Goal: Task Accomplishment & Management: Manage account settings

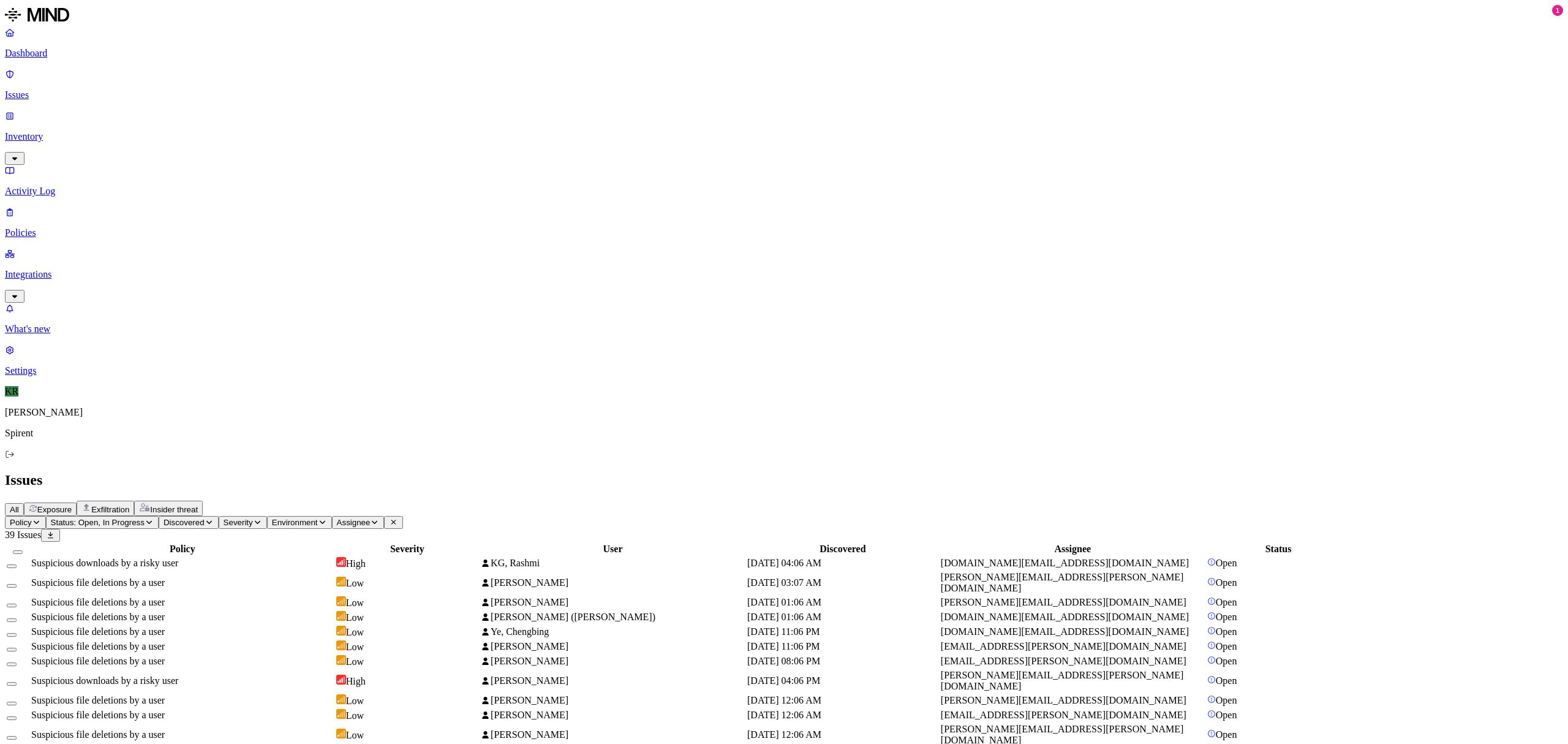
click at [822, 558] on span "[DATE] 04:06 AM" at bounding box center [784, 563] width 74 height 10
click at [981, 153] on div "[DATE] 1:06:07 AM [DATE] 1:06:07 AM" at bounding box center [945, 154] width 82 height 11
click at [334, 626] on div "Suspicious file deletions by a user" at bounding box center [182, 631] width 302 height 11
click at [335, 669] on td "Suspicious downloads by a risky user" at bounding box center [182, 680] width 304 height 23
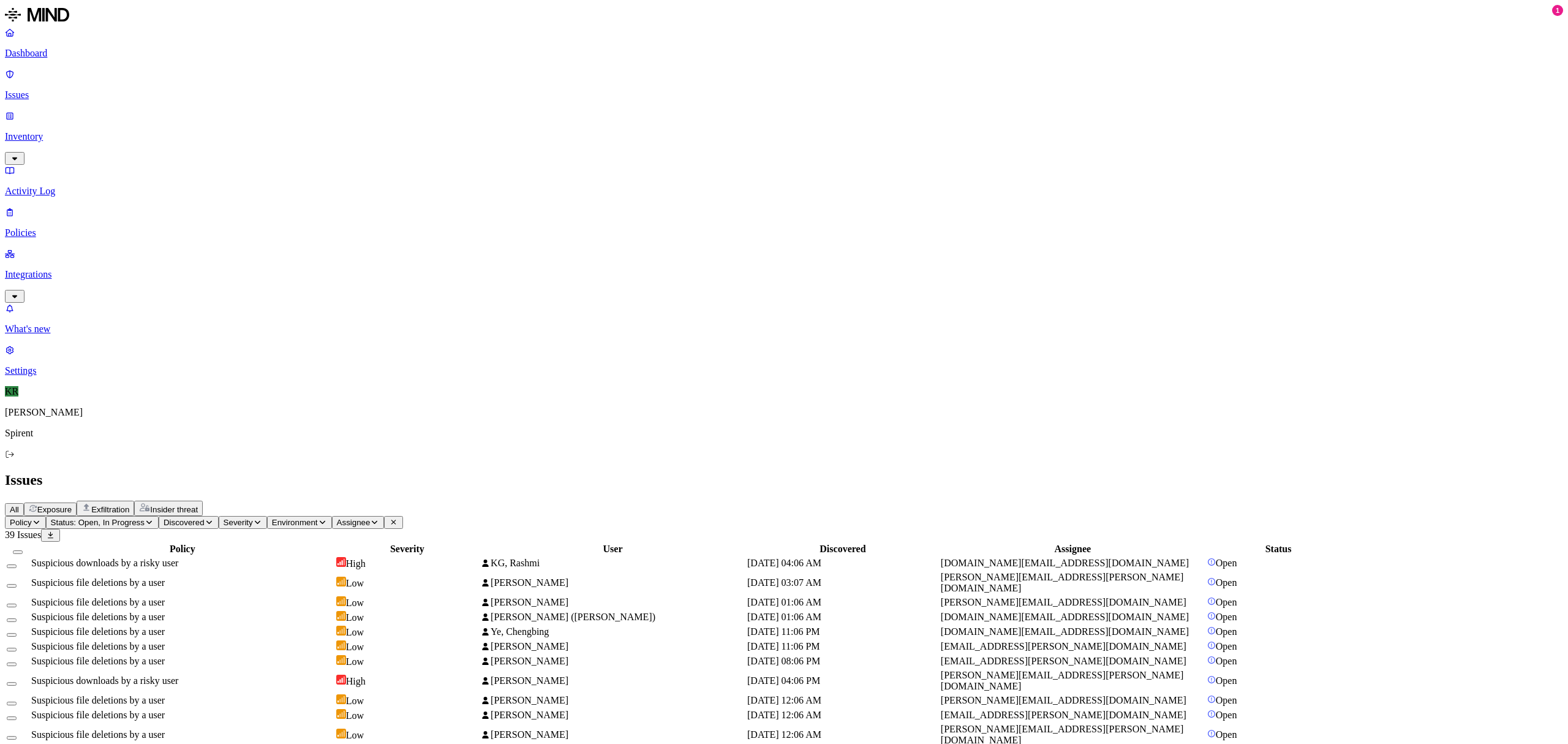
click at [185, 556] on td "Suspicious downloads by a risky user" at bounding box center [182, 563] width 304 height 14
click at [22, 550] on button "Select all" at bounding box center [18, 551] width 10 height 4
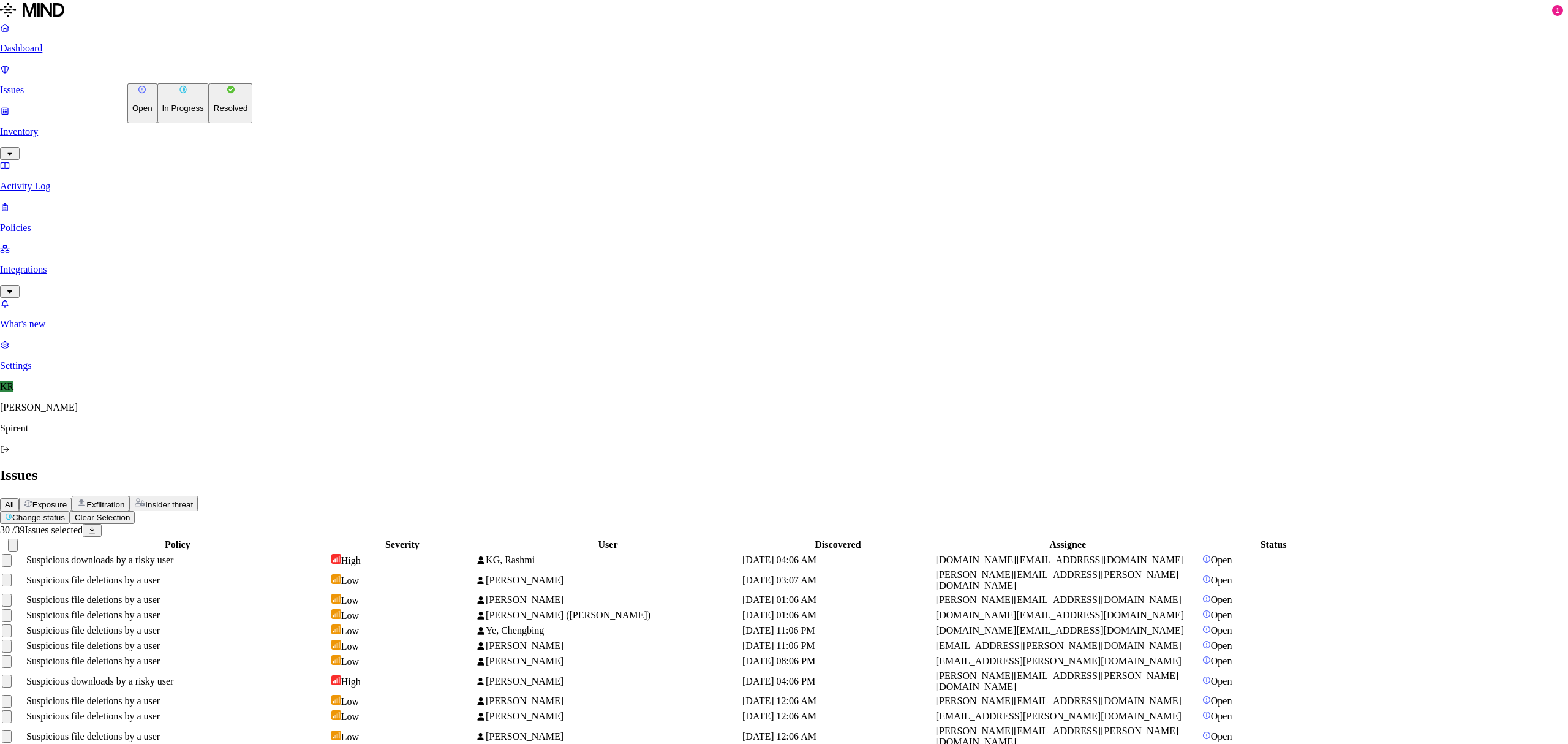
click at [180, 72] on html "Dashboard Issues Inventory Activity Log Policies Integrations What's new 1 Sett…" at bounding box center [784, 569] width 1568 height 1139
click at [214, 113] on p "Resolved" at bounding box center [231, 108] width 35 height 9
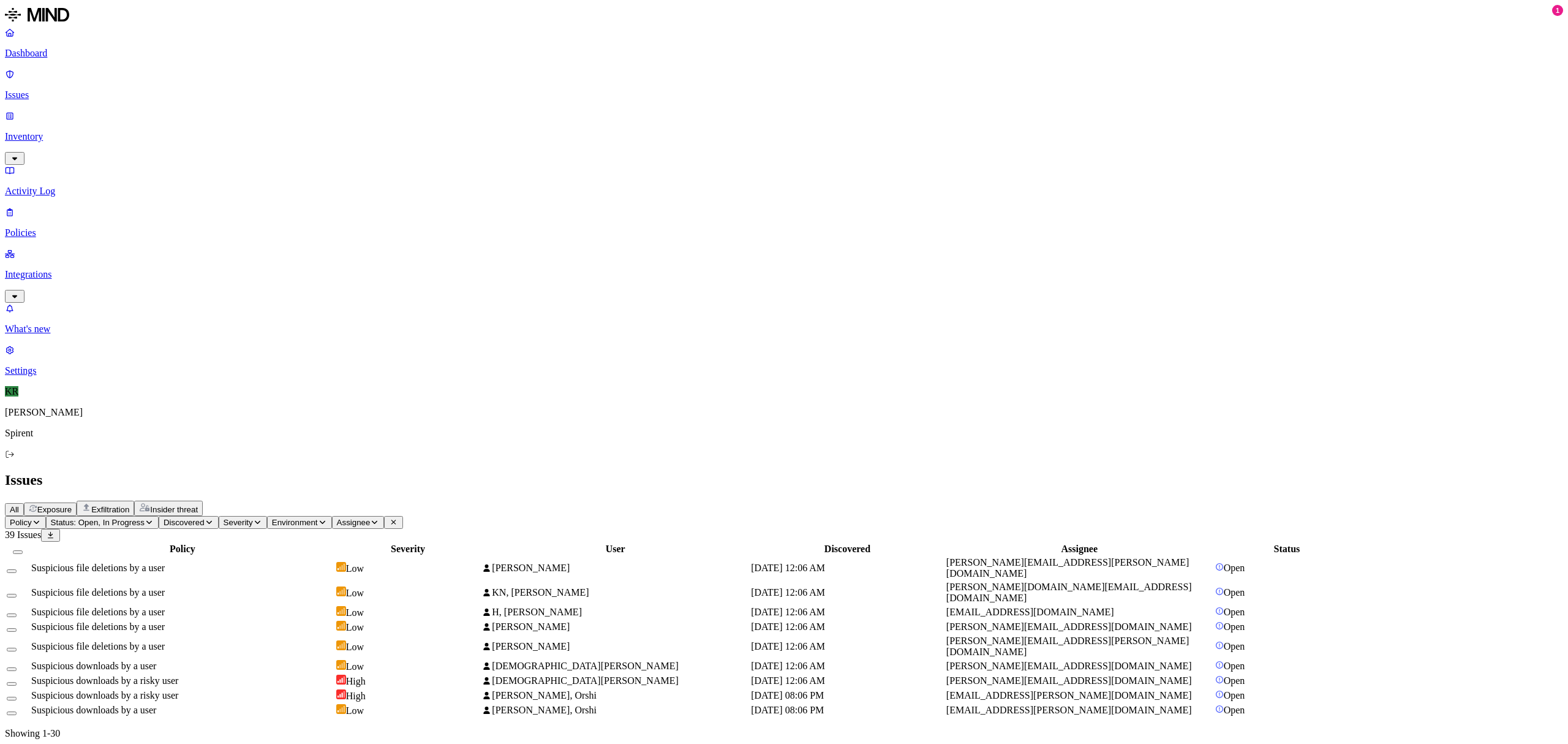
click at [335, 556] on td "Suspicious file deletions by a user" at bounding box center [182, 568] width 304 height 23
click at [22, 550] on button "Select all" at bounding box center [18, 551] width 10 height 4
click at [179, 72] on html "Dashboard Issues Inventory Activity Log Policies Integrations What's new 1 Sett…" at bounding box center [784, 388] width 1568 height 777
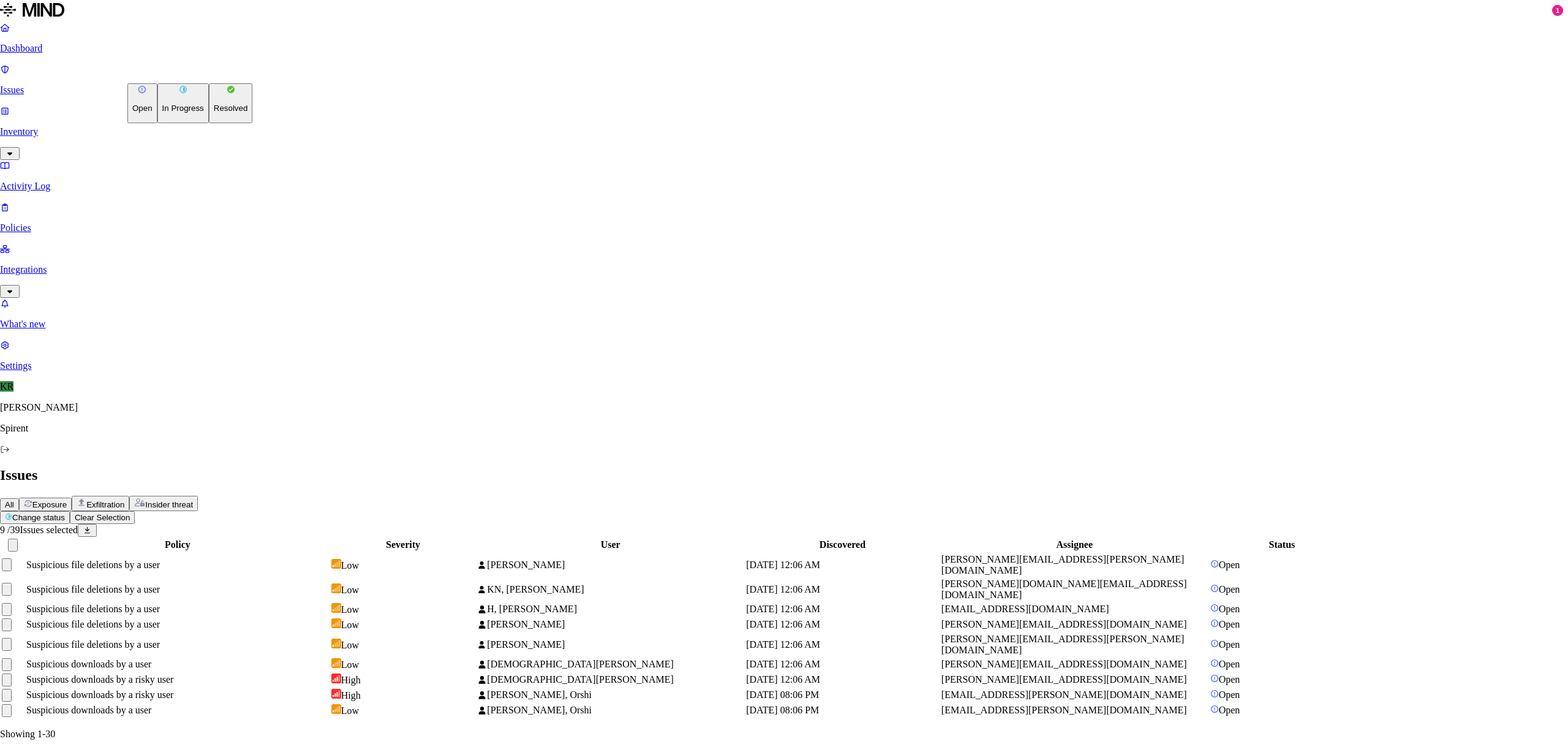
click at [209, 123] on button "Resolved" at bounding box center [231, 102] width 44 height 40
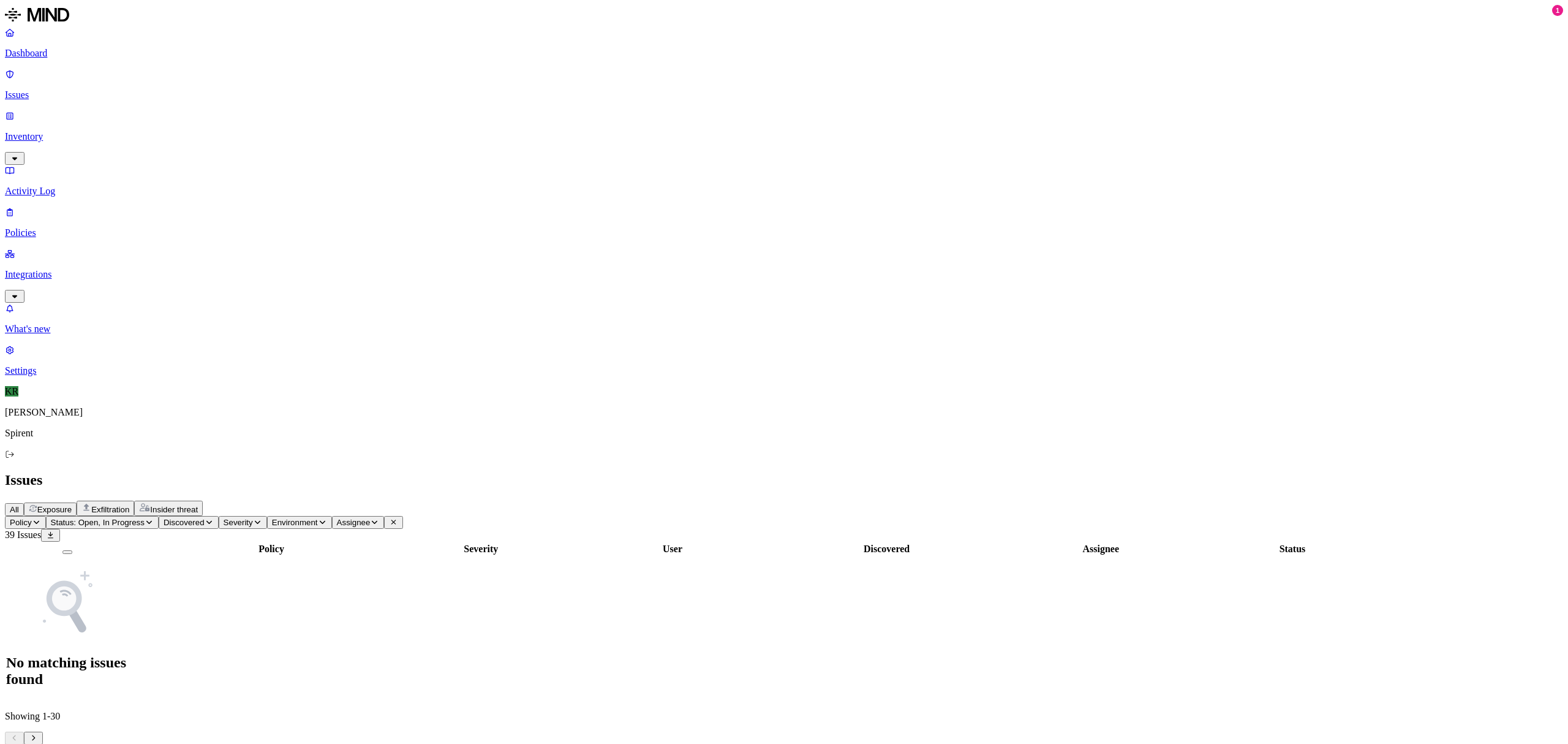
click at [71, 505] on span "Exposure" at bounding box center [55, 509] width 35 height 9
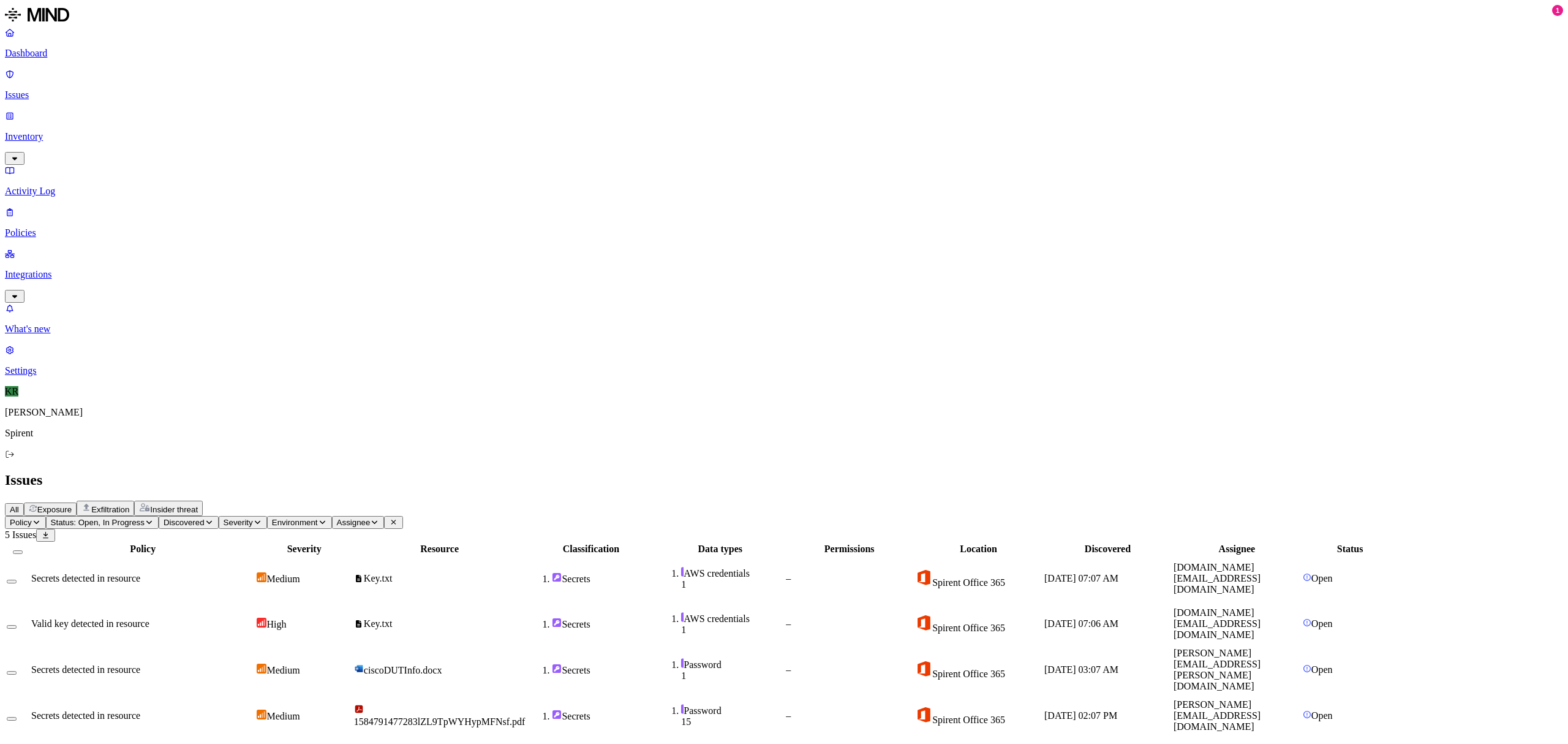
click at [393, 618] on span "Key.txt" at bounding box center [373, 623] width 38 height 10
click at [22, 550] on button "Select all" at bounding box center [18, 551] width 10 height 4
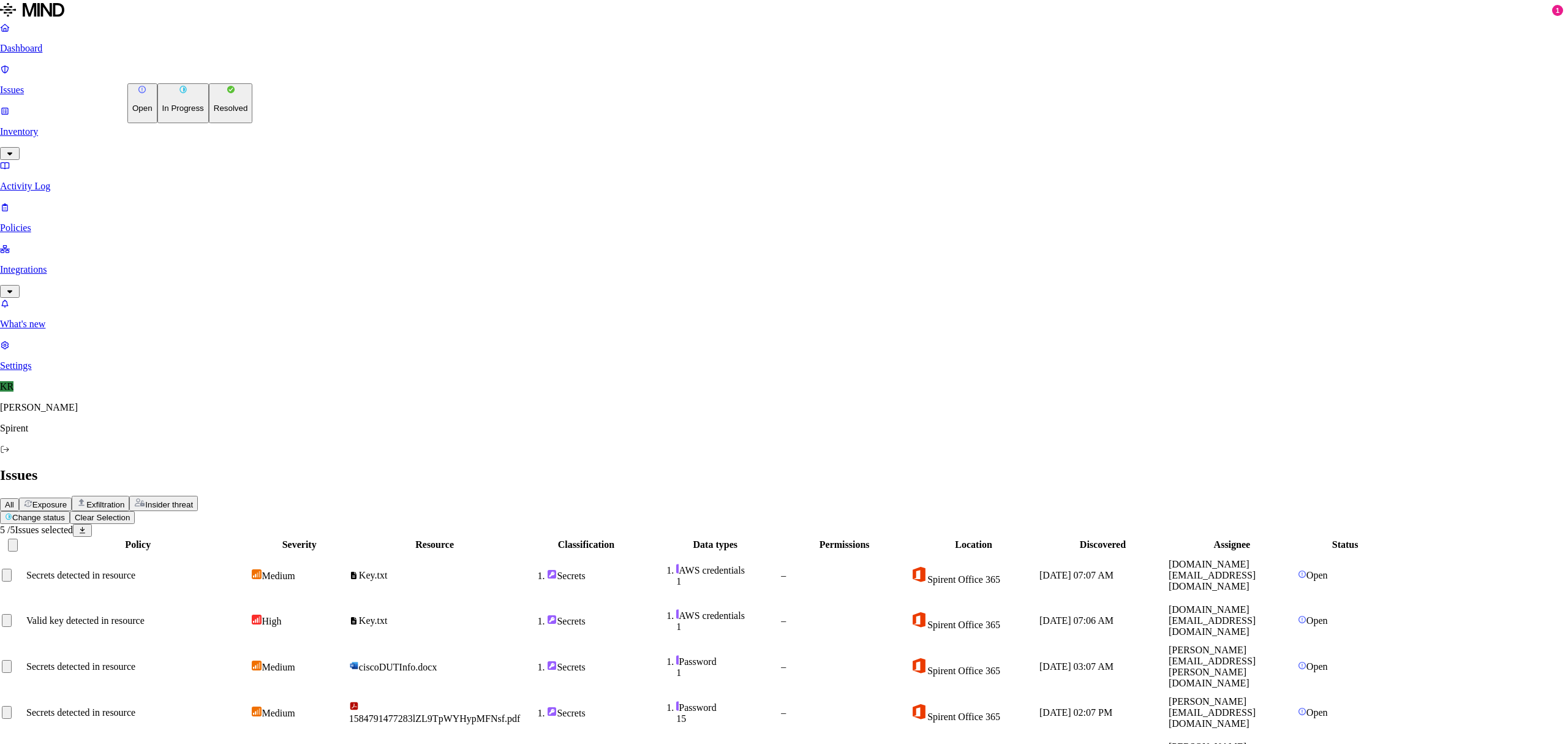
click at [179, 70] on html "Dashboard Issues Inventory Activity Log Policies Integrations What's new 1 Sett…" at bounding box center [784, 395] width 1568 height 791
click at [209, 123] on button "Resolved" at bounding box center [231, 102] width 44 height 40
